Goal: Check status: Check status

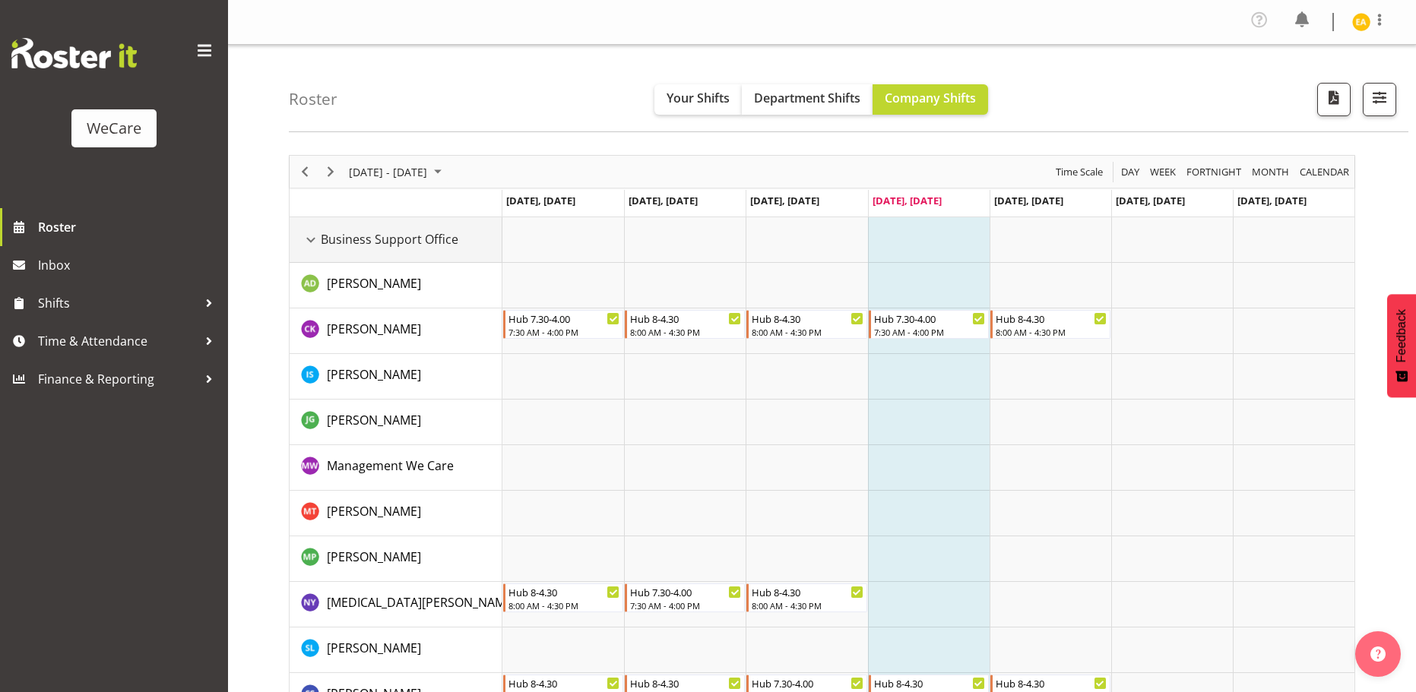
click at [318, 236] on div "Business Support Office resource" at bounding box center [311, 240] width 20 height 20
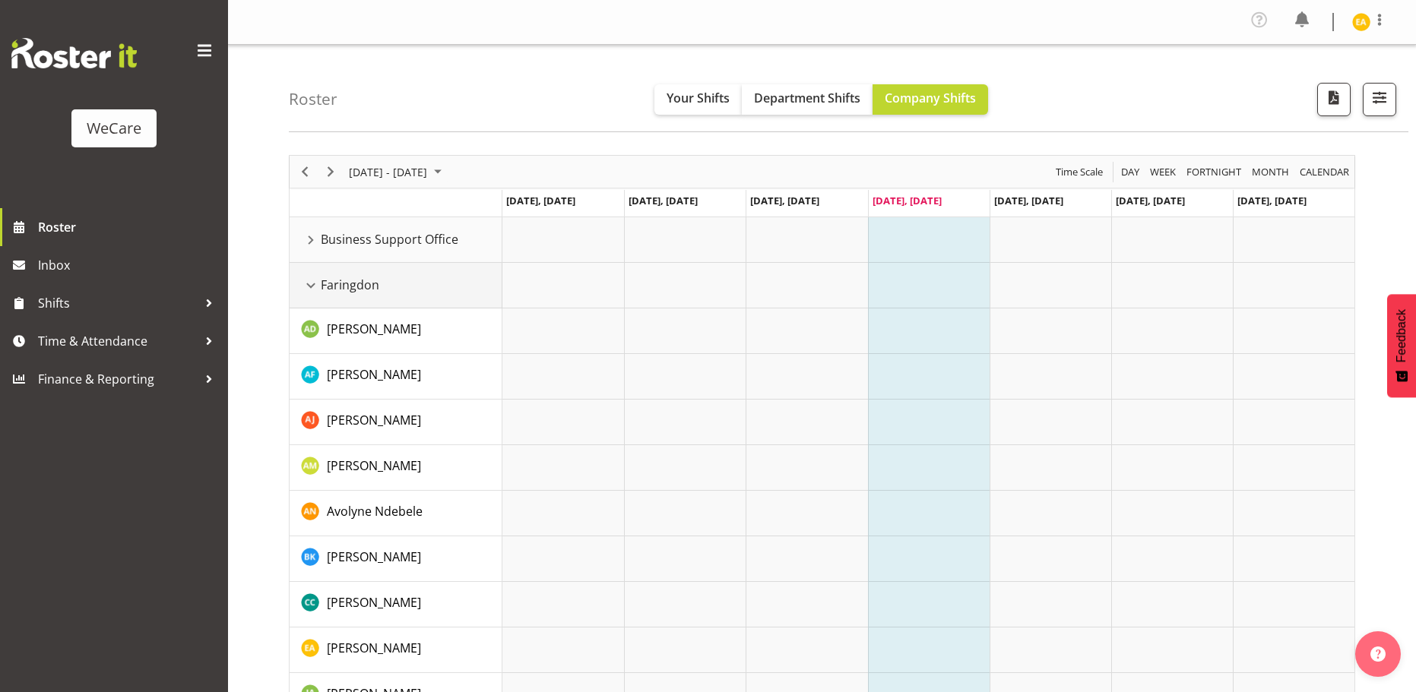
click at [318, 285] on div "Faringdon resource" at bounding box center [311, 286] width 20 height 20
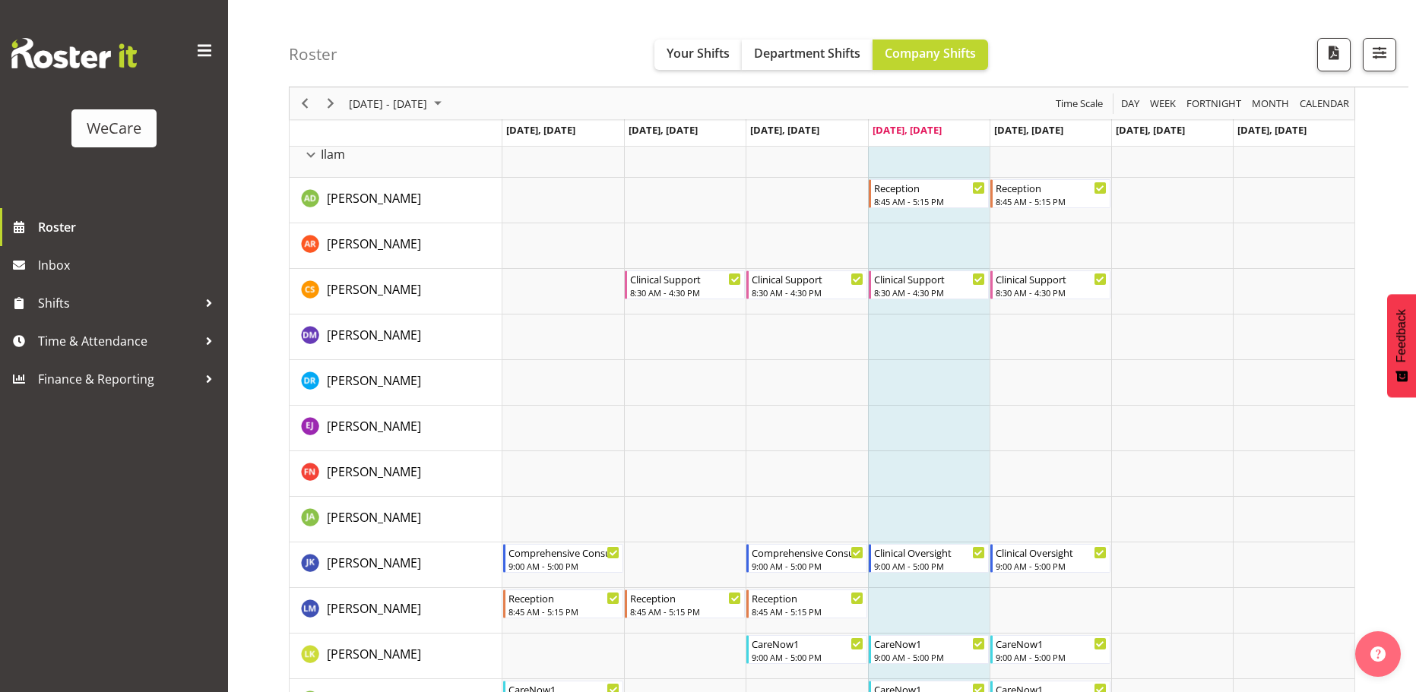
scroll to position [152, 0]
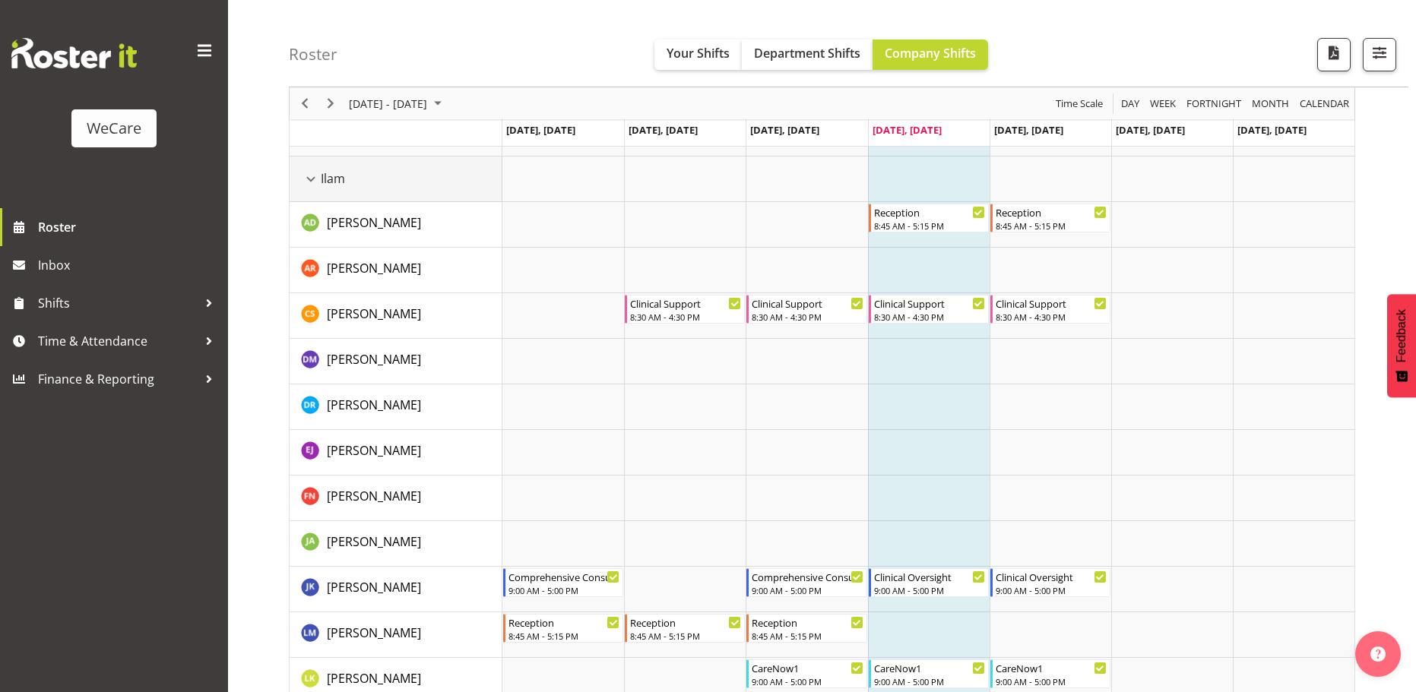
click at [314, 182] on div "Ilam resource" at bounding box center [311, 179] width 20 height 20
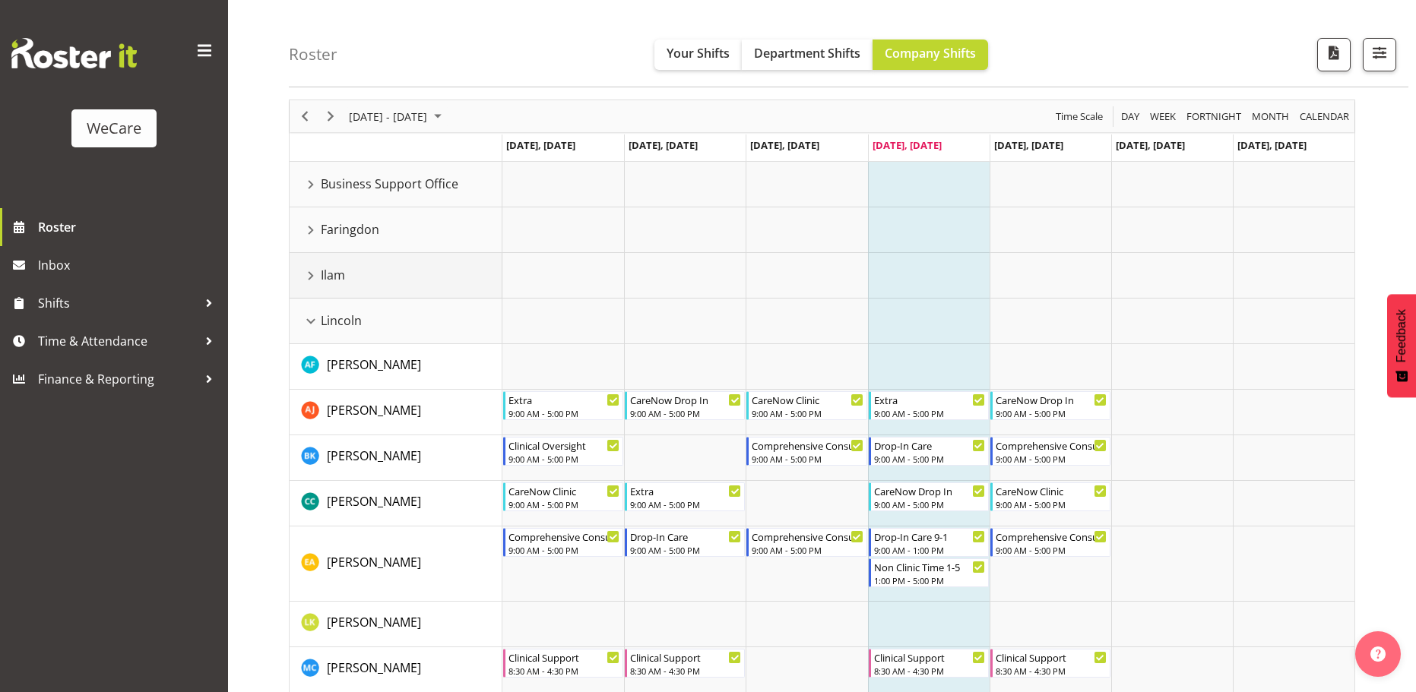
scroll to position [0, 0]
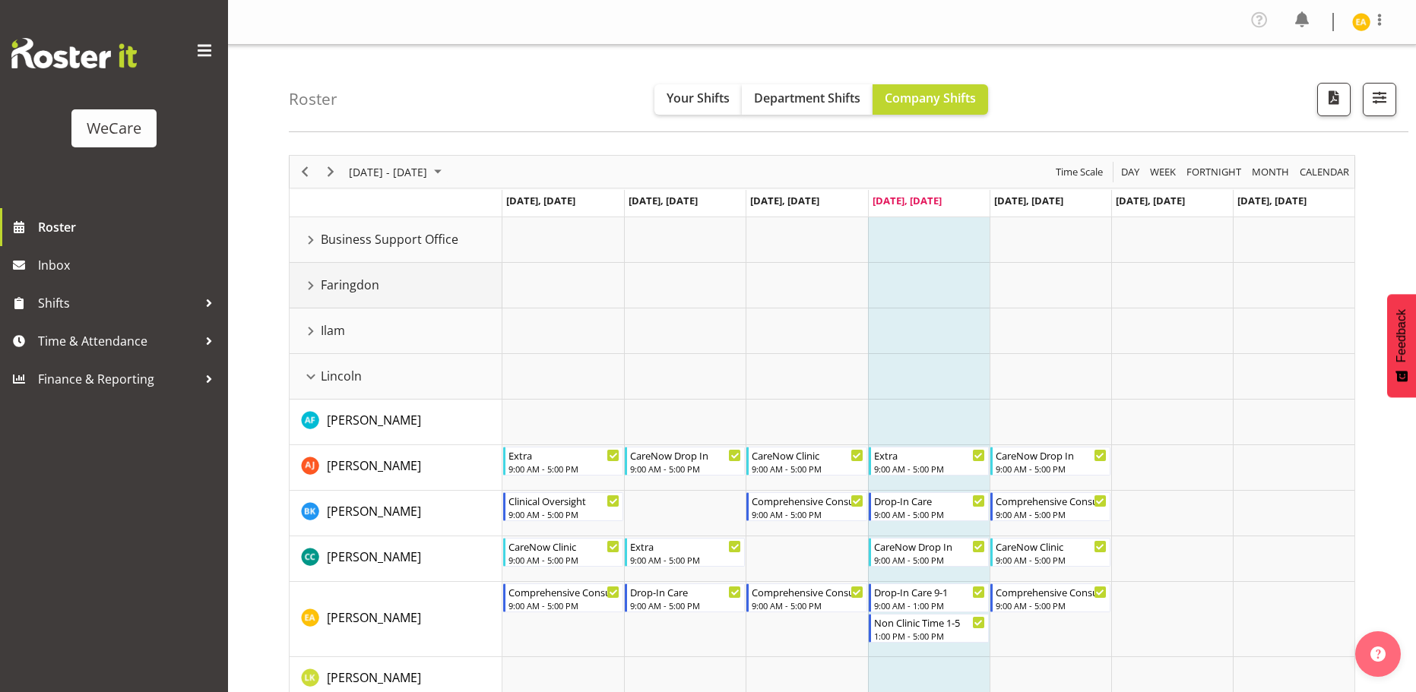
click at [309, 282] on div "Faringdon resource" at bounding box center [311, 286] width 20 height 20
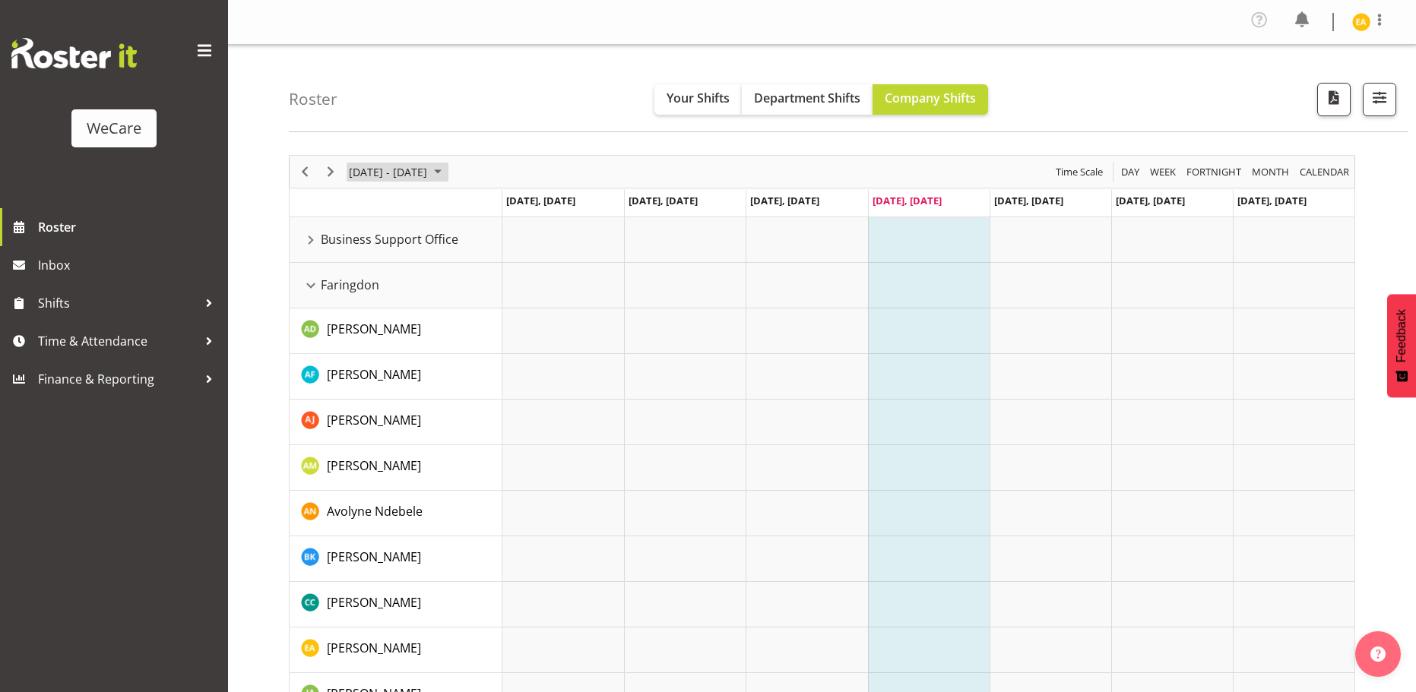
click at [447, 169] on span "August 25 - 31, 2025" at bounding box center [438, 172] width 18 height 19
click at [510, 206] on span "next month" at bounding box center [509, 209] width 27 height 27
click at [369, 284] on span "8" at bounding box center [364, 288] width 23 height 23
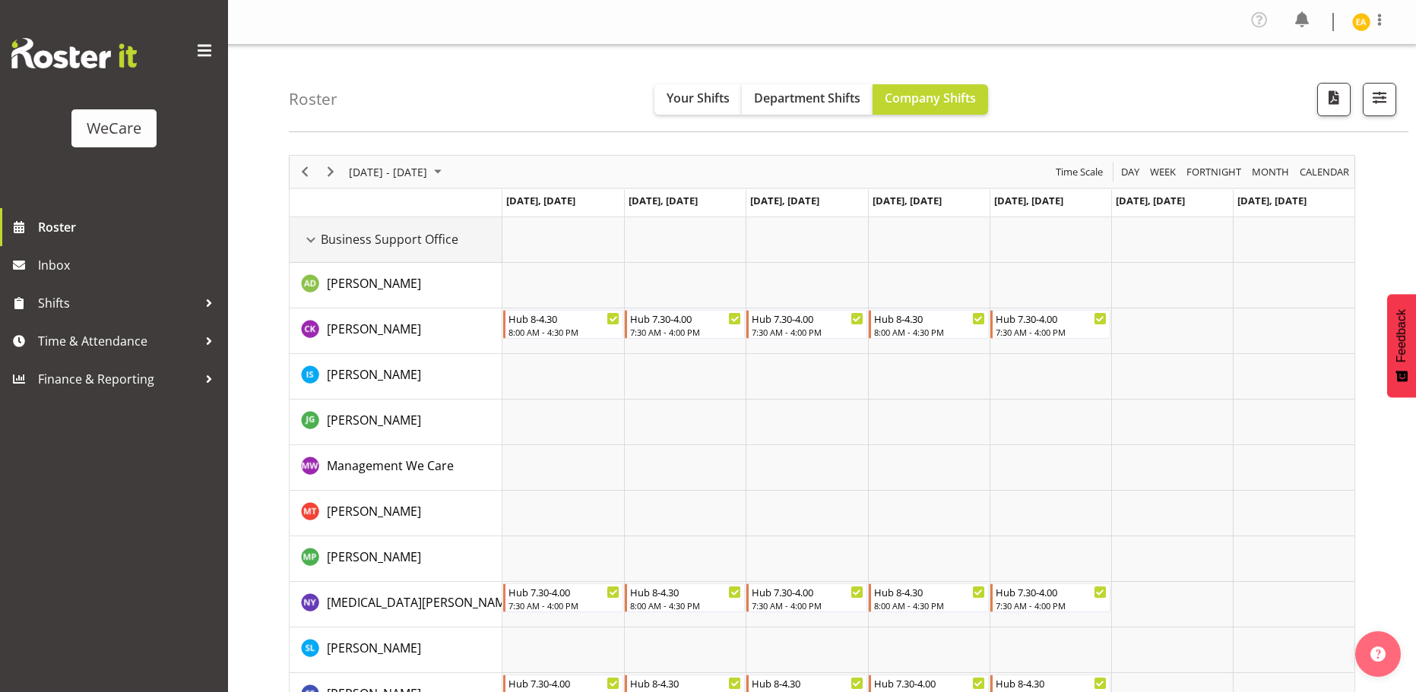
click at [314, 240] on div "Business Support Office resource" at bounding box center [311, 240] width 20 height 20
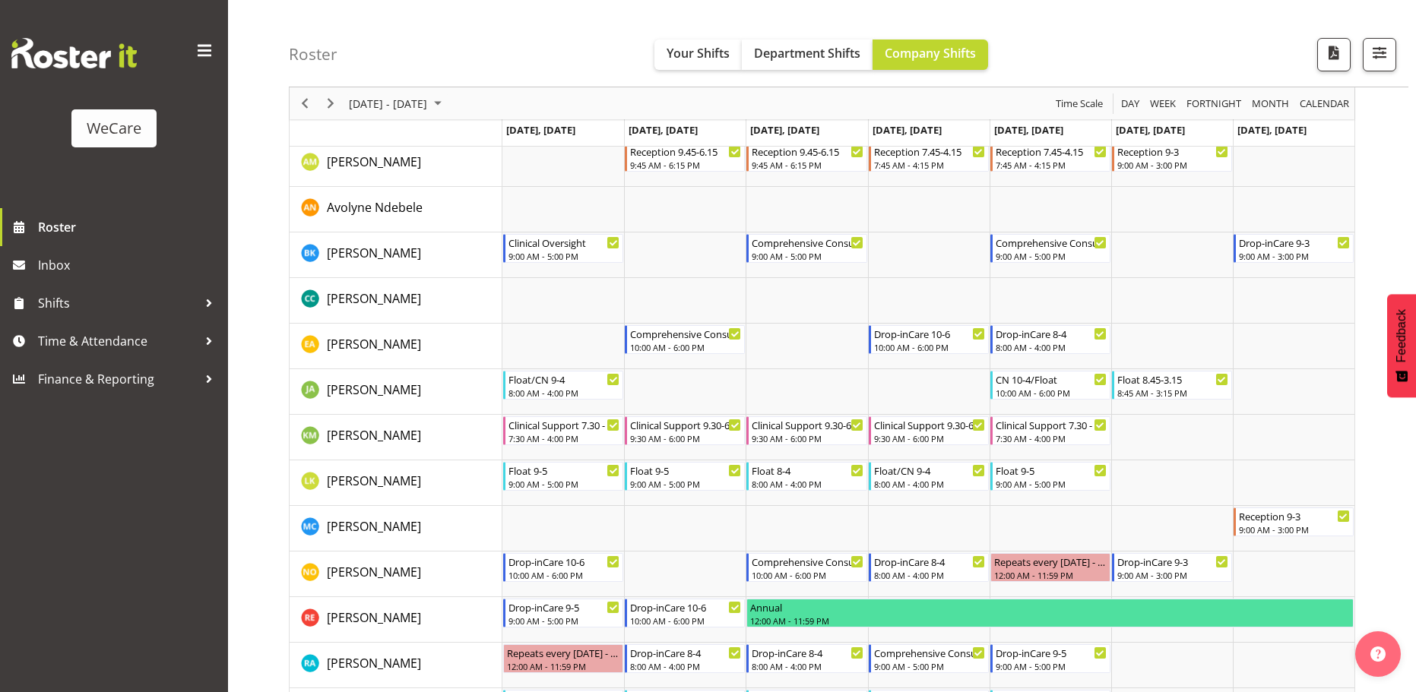
scroll to position [456, 0]
